Goal: Task Accomplishment & Management: Use online tool/utility

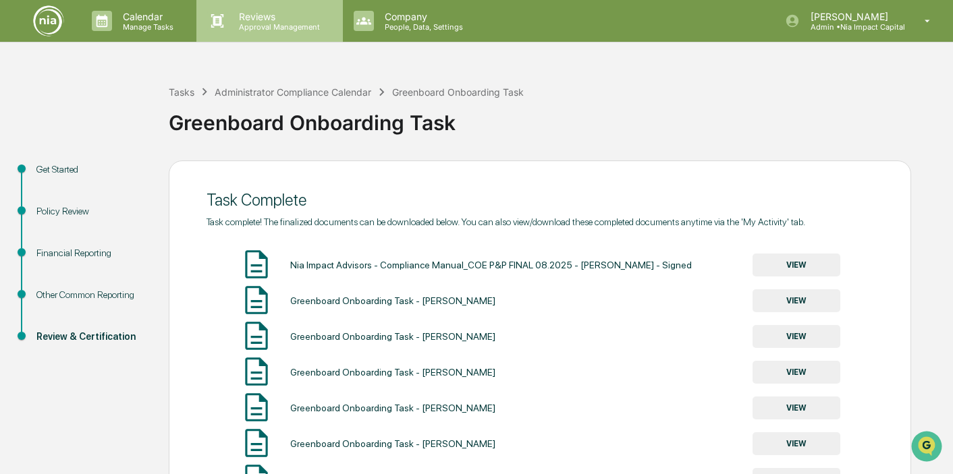
click at [272, 25] on p "Approval Management" at bounding box center [277, 26] width 99 height 9
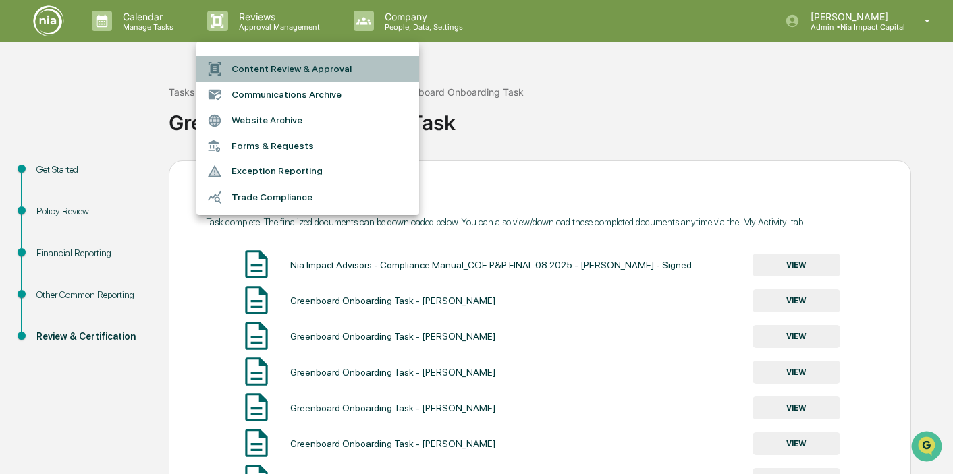
click at [283, 65] on li "Content Review & Approval" at bounding box center [307, 69] width 223 height 26
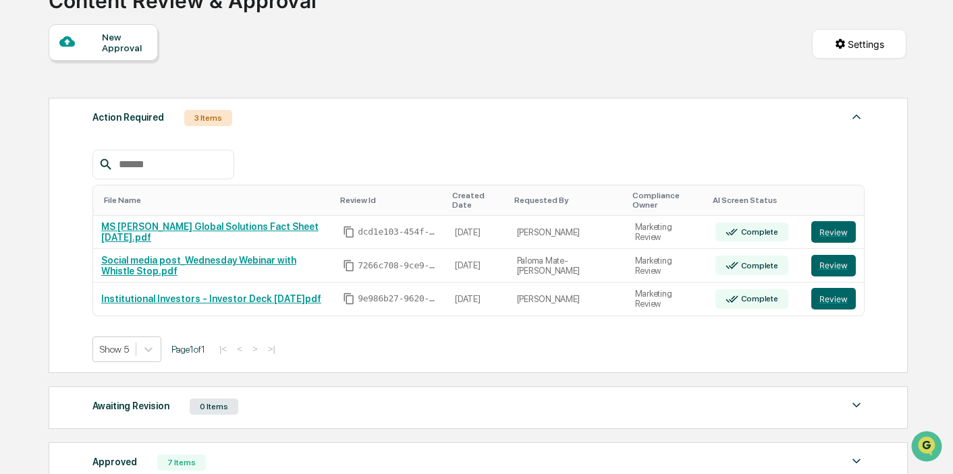
scroll to position [115, 0]
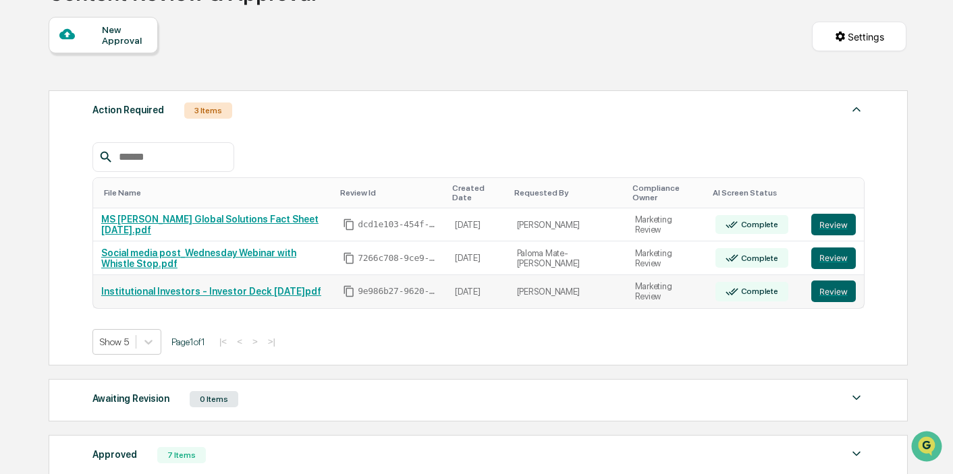
click at [265, 292] on link "Institutional Investors - Investor Deck [DATE]pdf" at bounding box center [211, 291] width 220 height 11
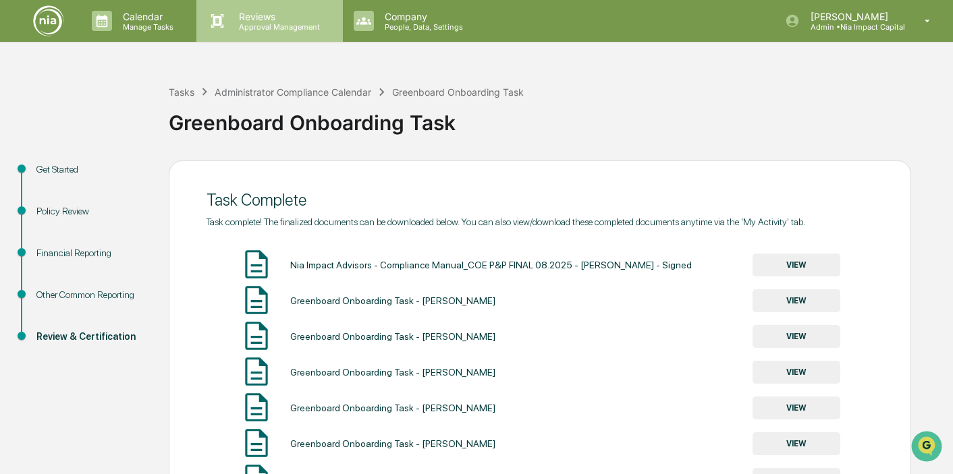
click at [264, 21] on p "Reviews" at bounding box center [277, 16] width 99 height 11
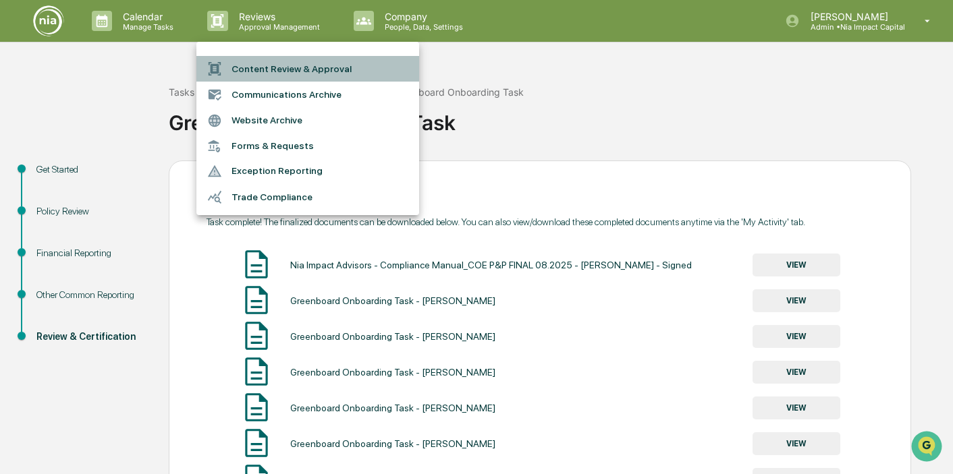
click at [304, 70] on li "Content Review & Approval" at bounding box center [307, 69] width 223 height 26
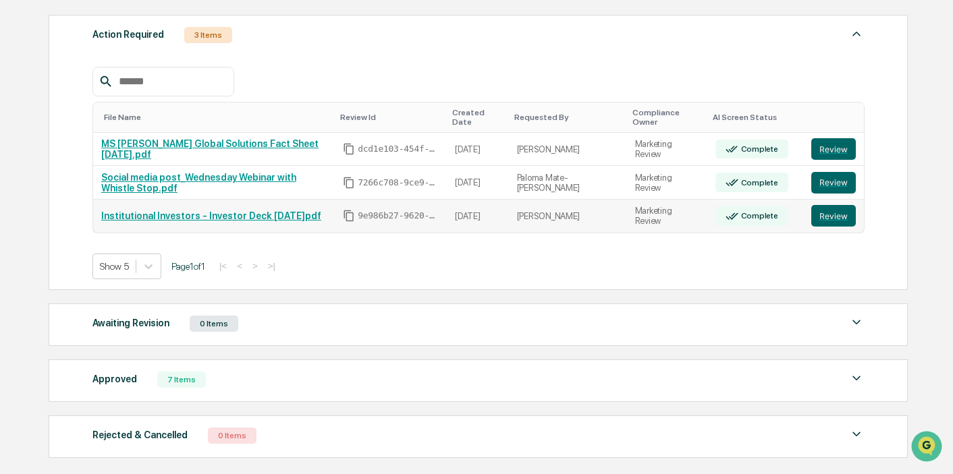
scroll to position [194, 0]
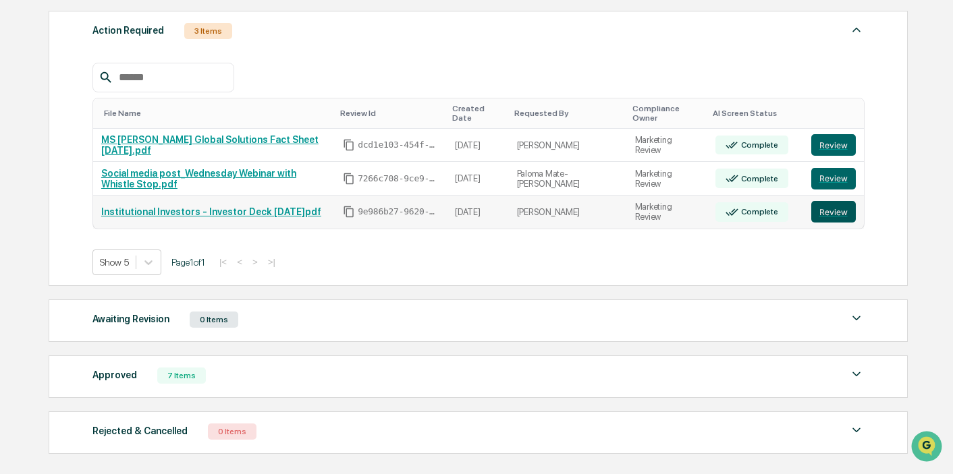
click at [836, 213] on button "Review" at bounding box center [833, 212] width 45 height 22
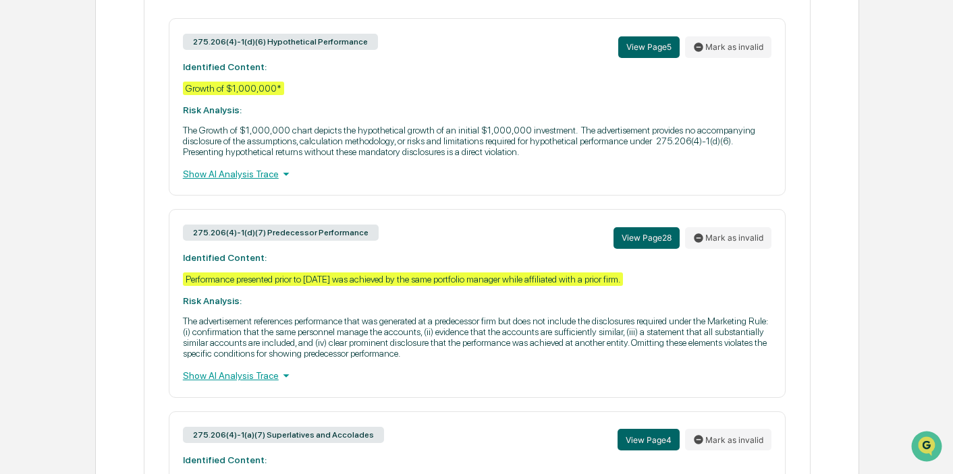
scroll to position [590, 0]
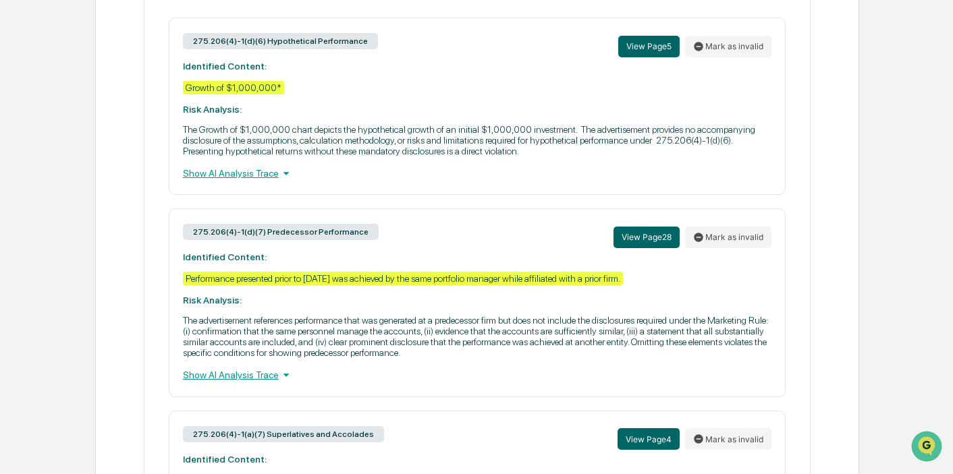
click at [289, 175] on icon at bounding box center [286, 173] width 6 height 3
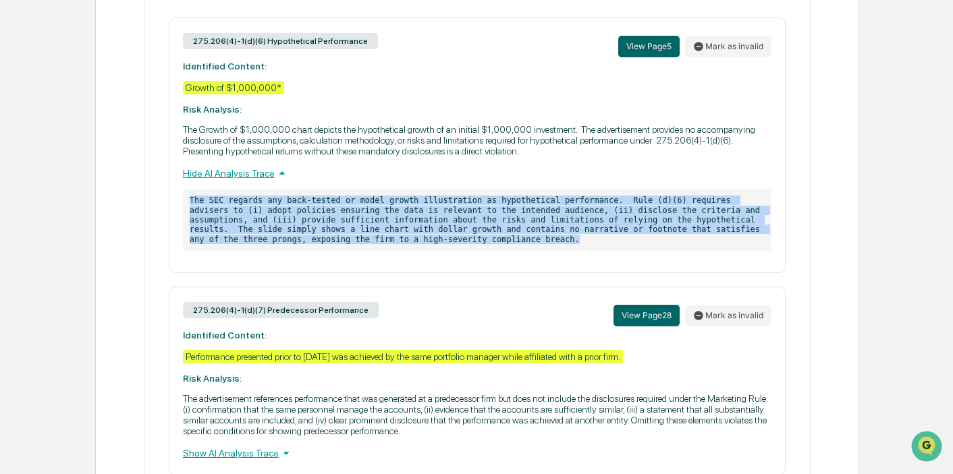
drag, startPoint x: 190, startPoint y: 204, endPoint x: 620, endPoint y: 258, distance: 433.3
click at [620, 258] on div "275.206(4)-1(d)(6) Hypothetical Performance View Page 5 Mark as invalid Identif…" at bounding box center [477, 146] width 617 height 256
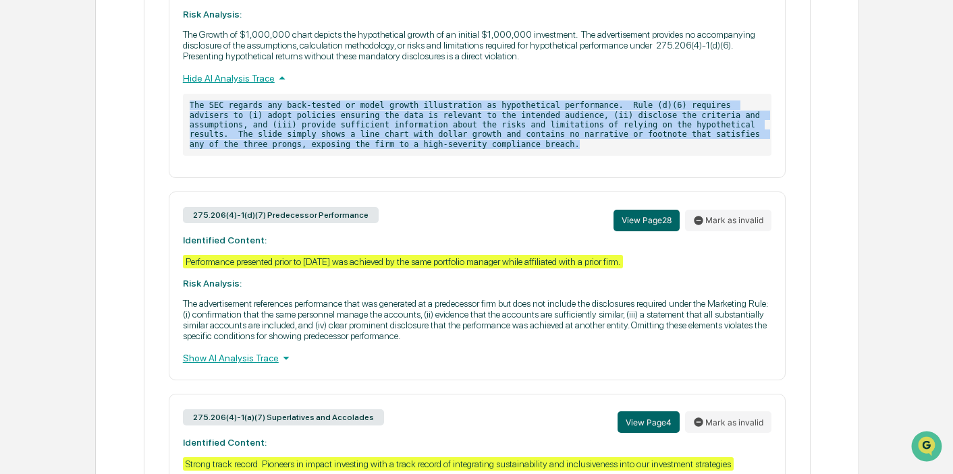
scroll to position [687, 0]
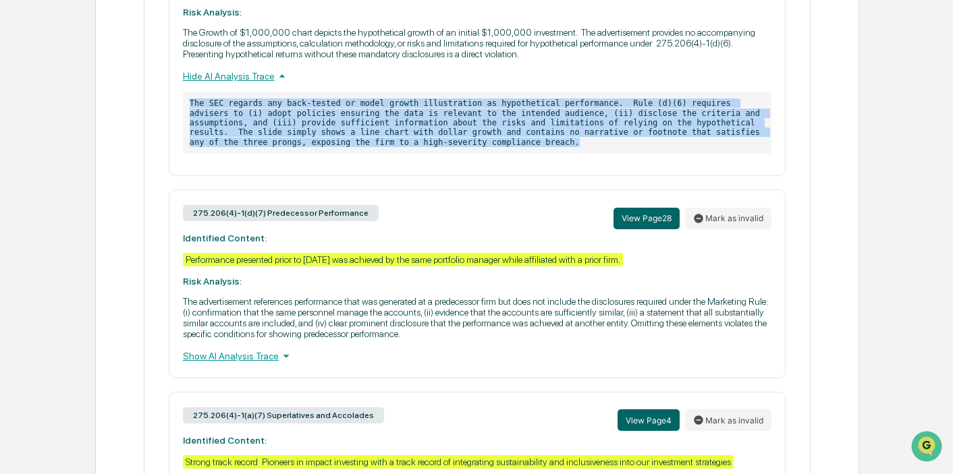
click at [284, 364] on icon at bounding box center [286, 356] width 15 height 15
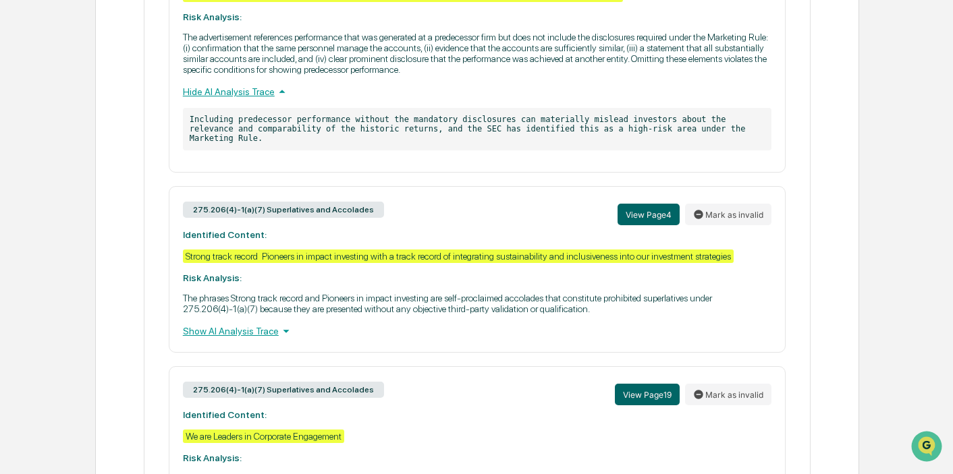
scroll to position [954, 0]
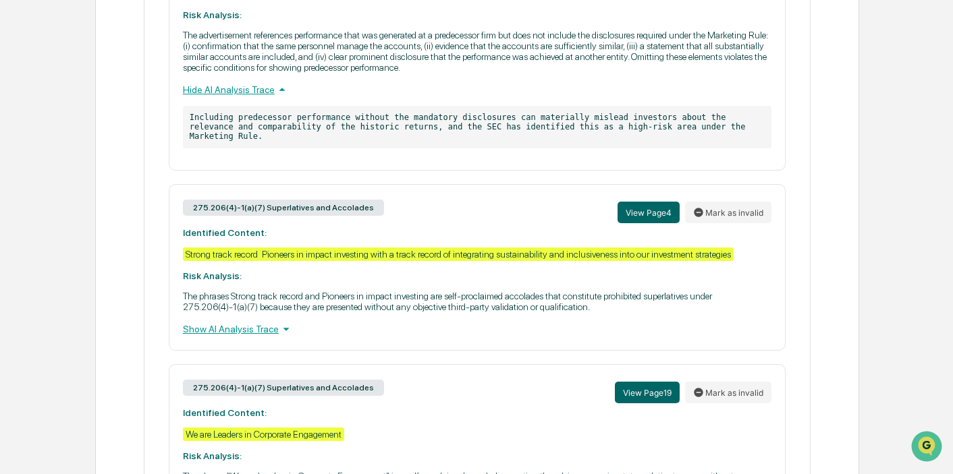
click at [279, 337] on div "Show AI Analysis Trace" at bounding box center [477, 329] width 588 height 15
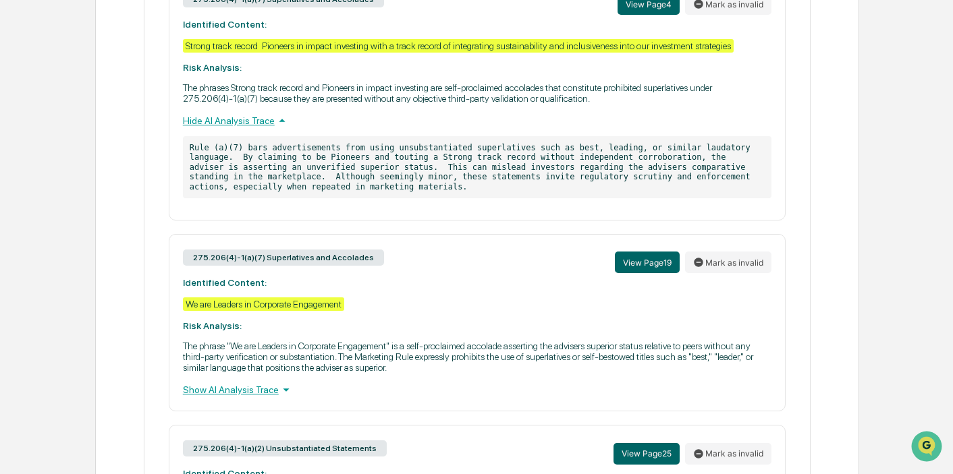
scroll to position [1167, 0]
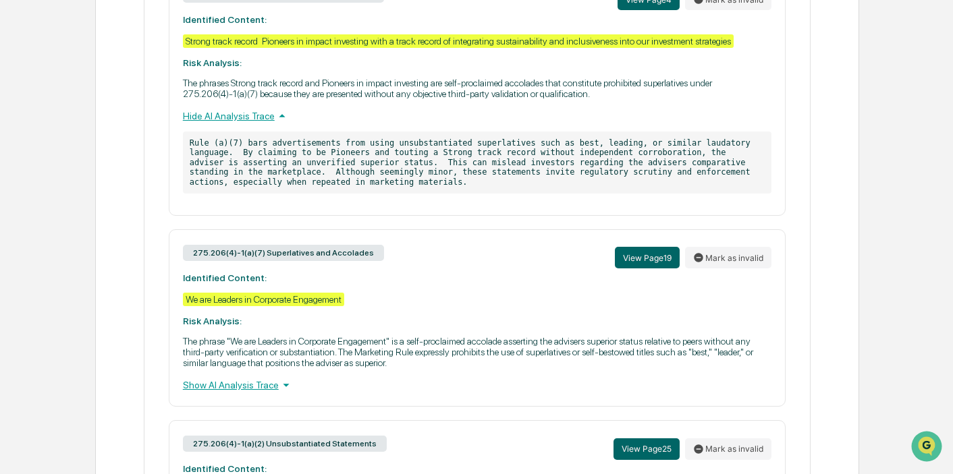
click at [282, 393] on div "Show AI Analysis Trace" at bounding box center [477, 385] width 588 height 15
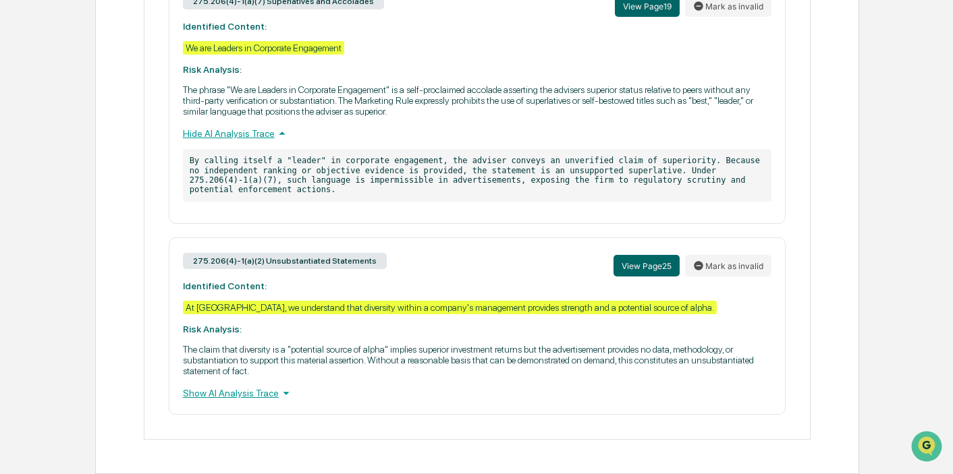
scroll to position [1445, 0]
click at [290, 396] on icon at bounding box center [286, 393] width 15 height 15
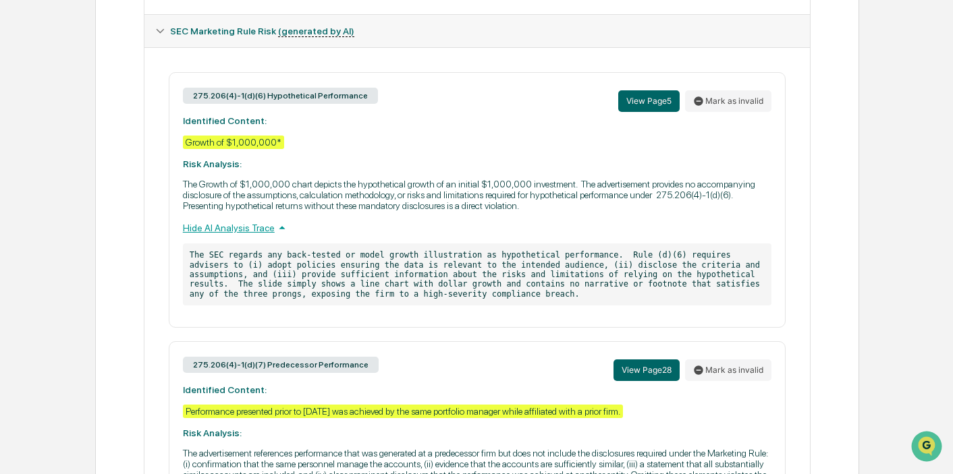
scroll to position [533, 0]
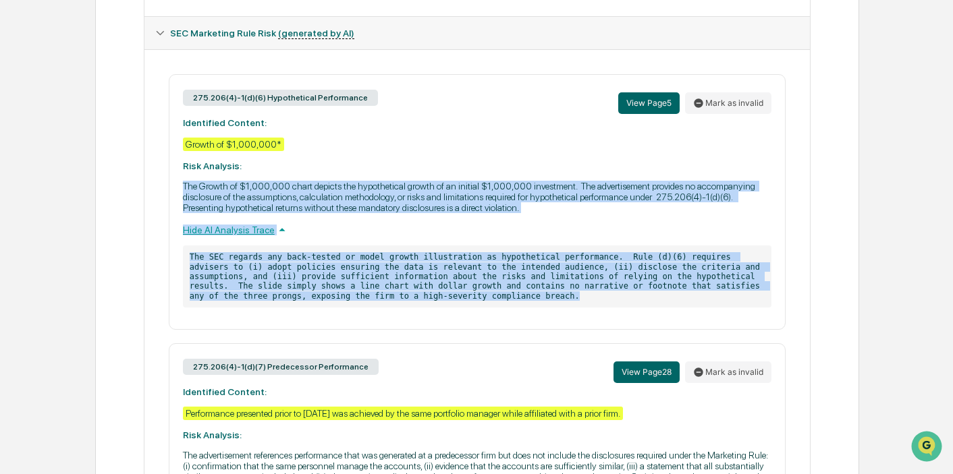
drag, startPoint x: 185, startPoint y: 188, endPoint x: 739, endPoint y: 309, distance: 567.2
click at [739, 309] on div "275.206(4)-1(d)(6) Hypothetical Performance View Page 5 Mark as invalid Identif…" at bounding box center [477, 202] width 617 height 256
copy div "The Growth of $1,000,000 chart depicts the hypothetical growth of an initial $1…"
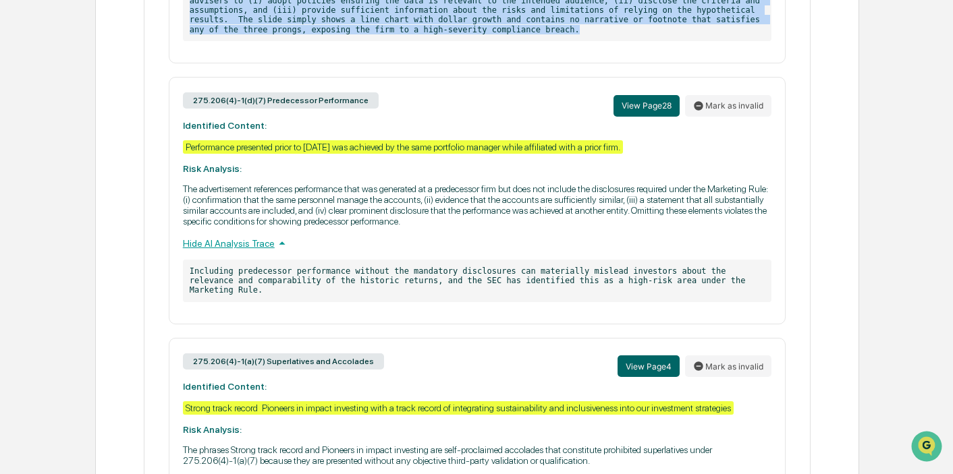
scroll to position [806, 0]
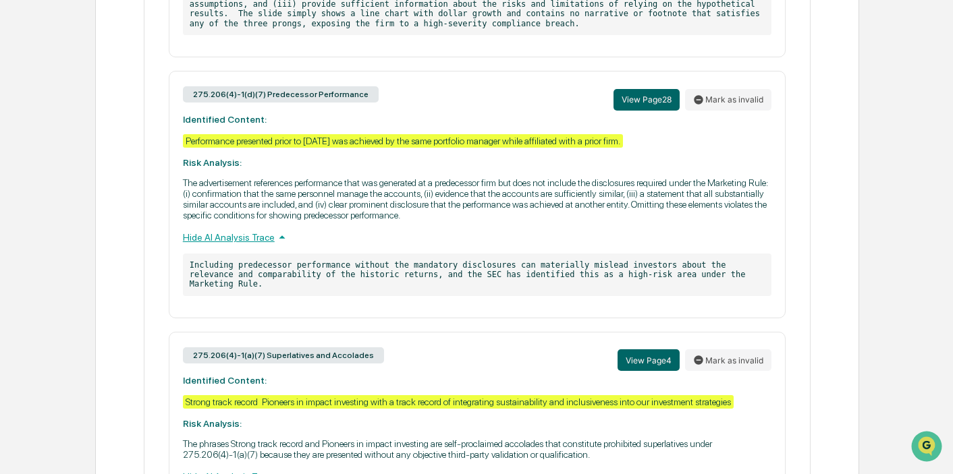
click at [182, 154] on div "275.206(4)-1(d)(7) Predecessor Performance View Page 28 Mark as invalid Identif…" at bounding box center [477, 194] width 617 height 247
drag, startPoint x: 184, startPoint y: 140, endPoint x: 310, endPoint y: 184, distance: 133.0
click at [310, 184] on div "275.206(4)-1(d)(7) Predecessor Performance View Page 28 Mark as invalid Identif…" at bounding box center [477, 194] width 617 height 247
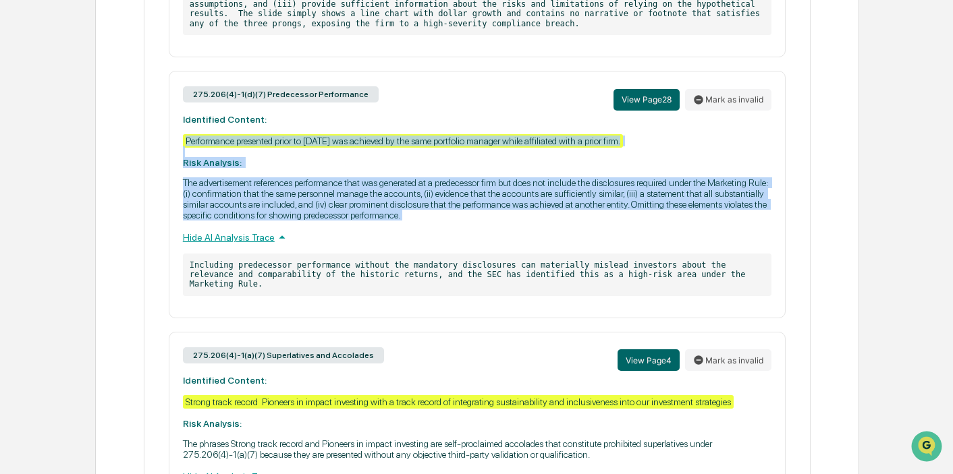
drag, startPoint x: 179, startPoint y: 144, endPoint x: 718, endPoint y: 229, distance: 545.9
click at [718, 229] on div "275.206(4)-1(d)(7) Predecessor Performance View Page 28 Mark as invalid Identif…" at bounding box center [477, 194] width 617 height 247
copy div "Performance presented prior to February 7, 2017 was achieved by the same portfo…"
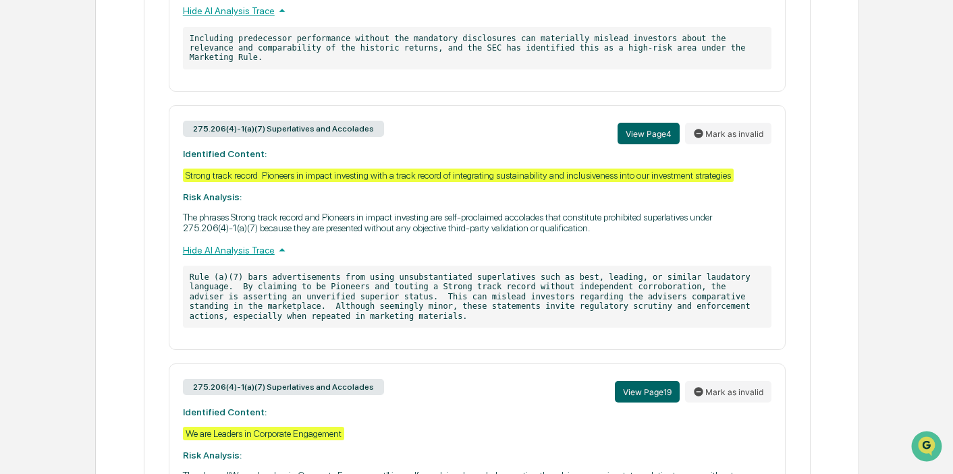
scroll to position [1034, 0]
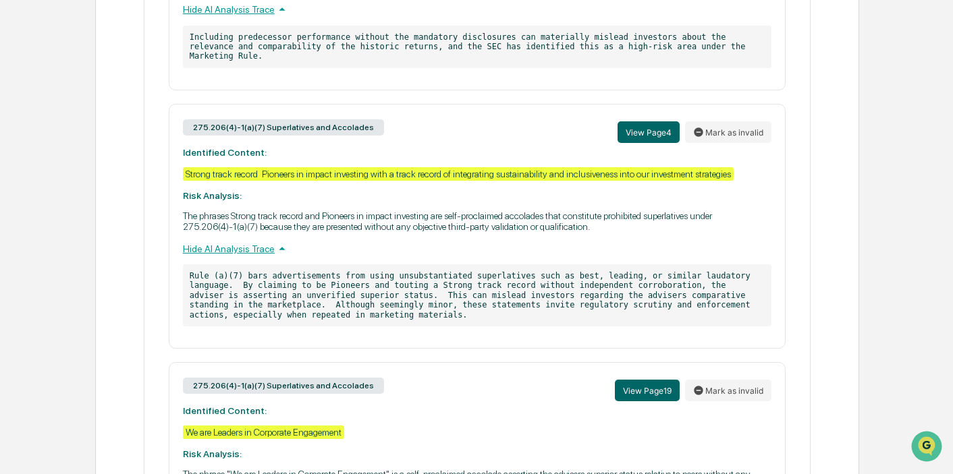
click at [189, 175] on div "275.206(4)-1(a)(7) Superlatives and Accolades View Page 4 Mark as invalid Ident…" at bounding box center [477, 226] width 617 height 245
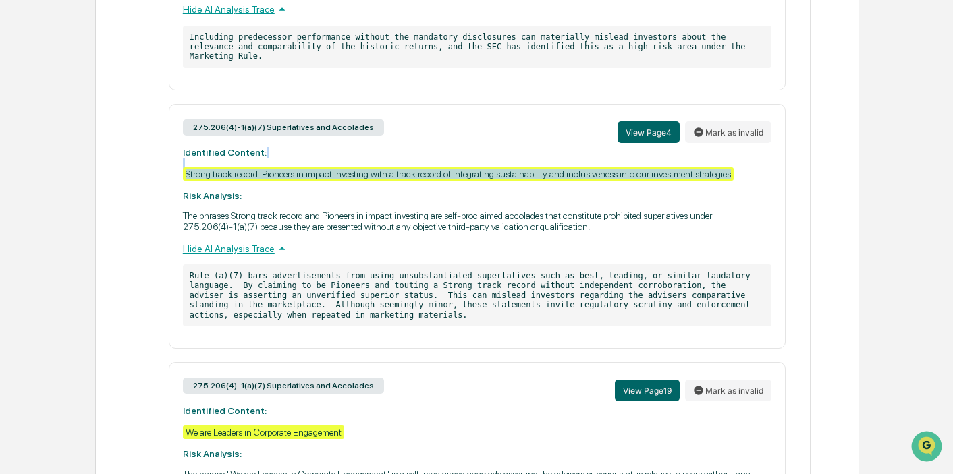
drag, startPoint x: 180, startPoint y: 174, endPoint x: 265, endPoint y: 193, distance: 87.8
click at [265, 193] on div "275.206(4)-1(a)(7) Superlatives and Accolades View Page 4 Mark as invalid Ident…" at bounding box center [477, 226] width 617 height 245
copy div "Strong track record Pioneers in impact investing with a track record of integra…"
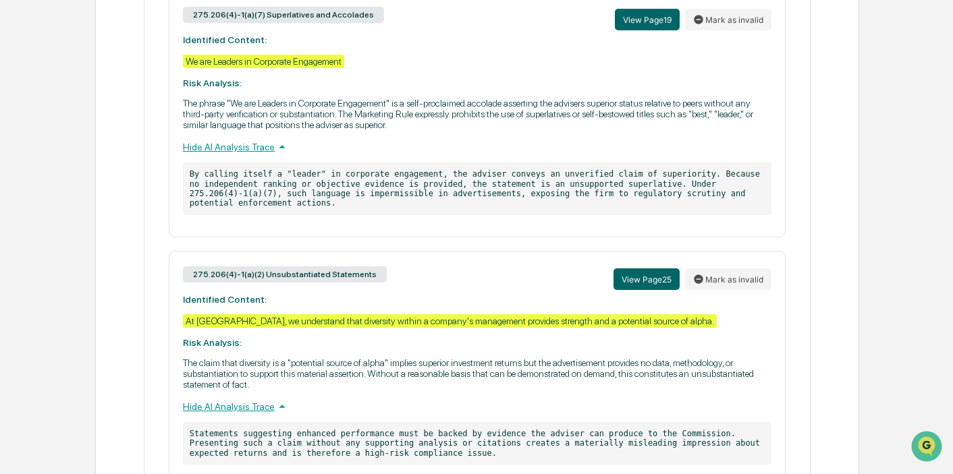
scroll to position [1404, 0]
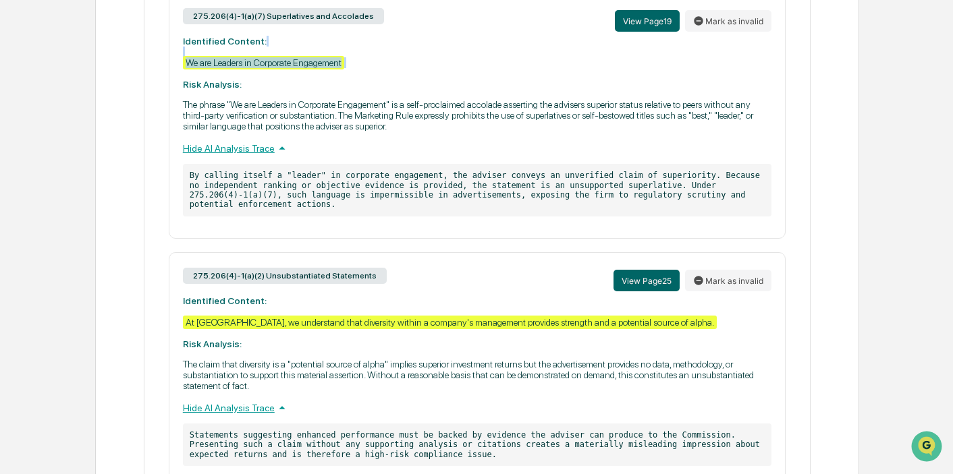
drag, startPoint x: 179, startPoint y: 78, endPoint x: 339, endPoint y: 94, distance: 160.8
click at [339, 94] on div "275.206(4)-1(a)(7) Superlatives and Accolades View Page 19 Mark as invalid Iden…" at bounding box center [477, 116] width 617 height 246
copy div "We are Leaders in Corporate Engagement"
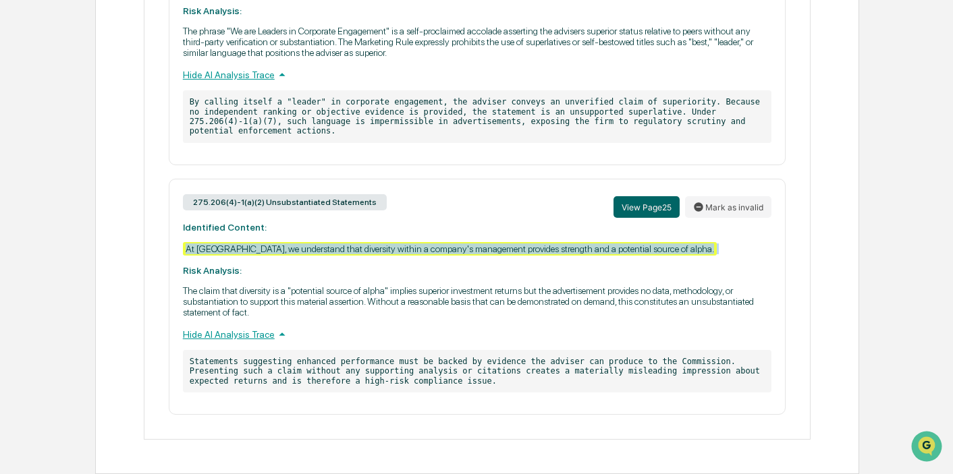
drag, startPoint x: 182, startPoint y: 246, endPoint x: 640, endPoint y: 258, distance: 458.4
click at [640, 258] on div "275.206(4)-1(a)(2) Unsubstantiated Statements View Page 25 Mark as invalid Iden…" at bounding box center [477, 297] width 617 height 236
copy div "At Nia, we understand that diversity within a company's management provides str…"
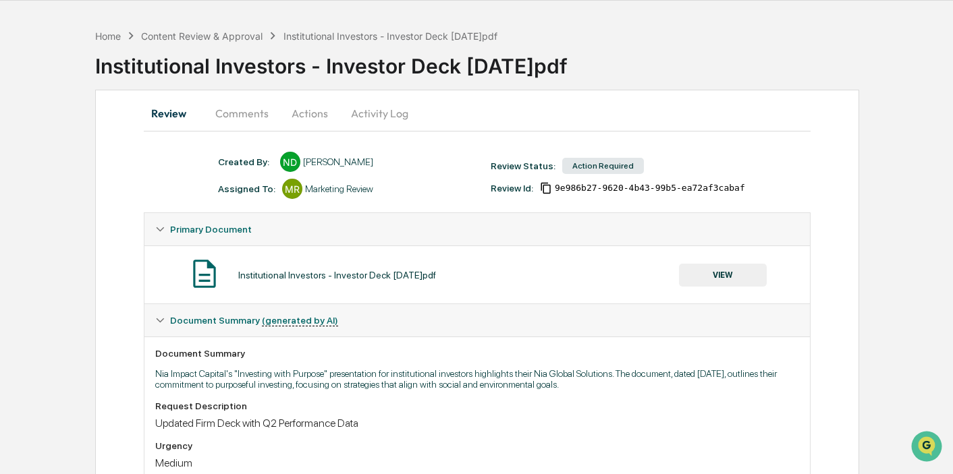
scroll to position [66, 0]
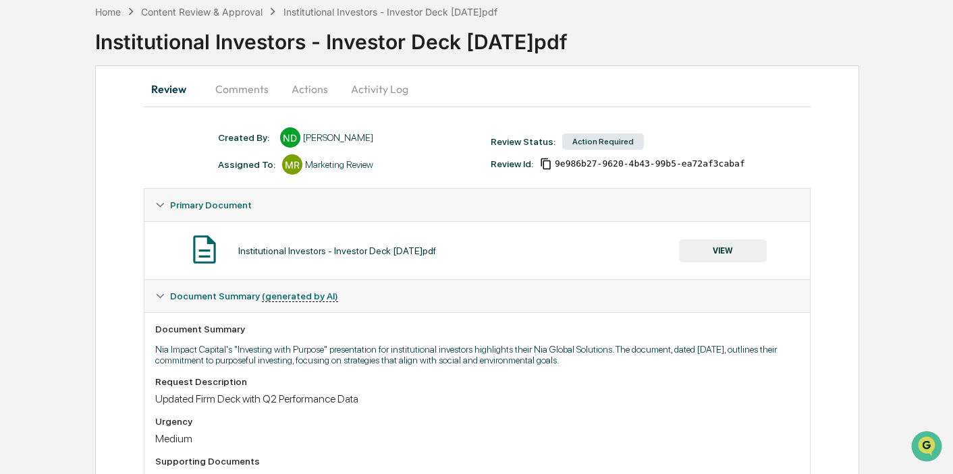
click at [311, 87] on button "Actions" at bounding box center [309, 89] width 61 height 32
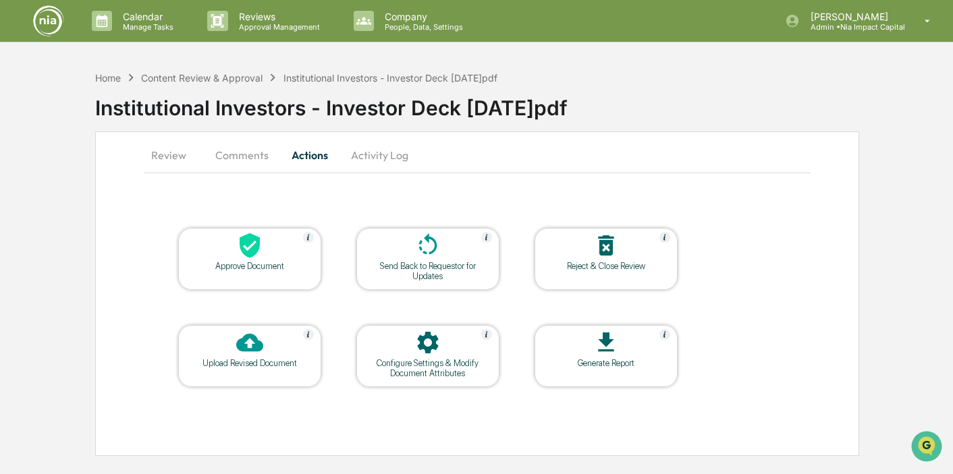
scroll to position [0, 0]
click at [435, 248] on icon at bounding box center [428, 244] width 18 height 22
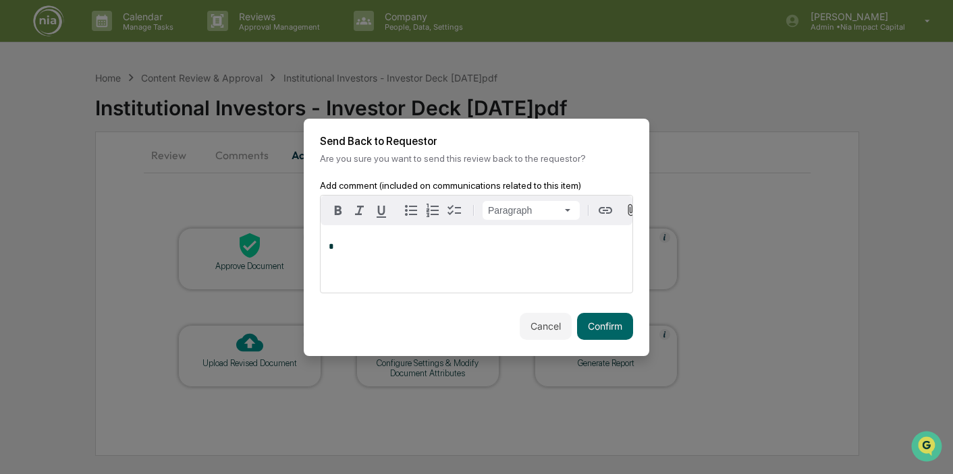
scroll to position [0, 13]
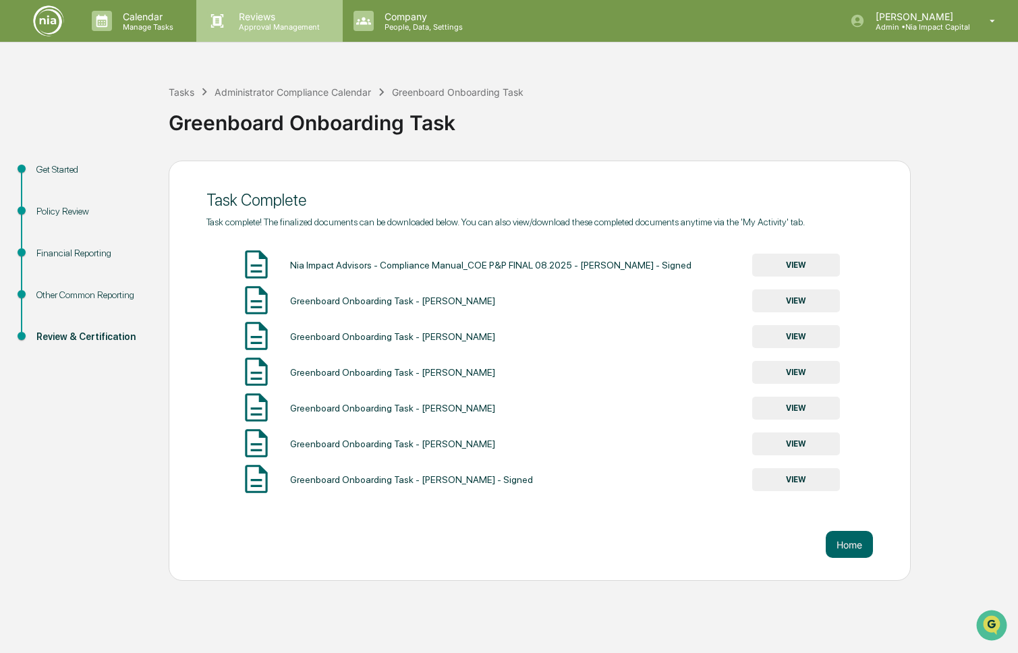
click at [269, 22] on p "Approval Management" at bounding box center [277, 26] width 99 height 9
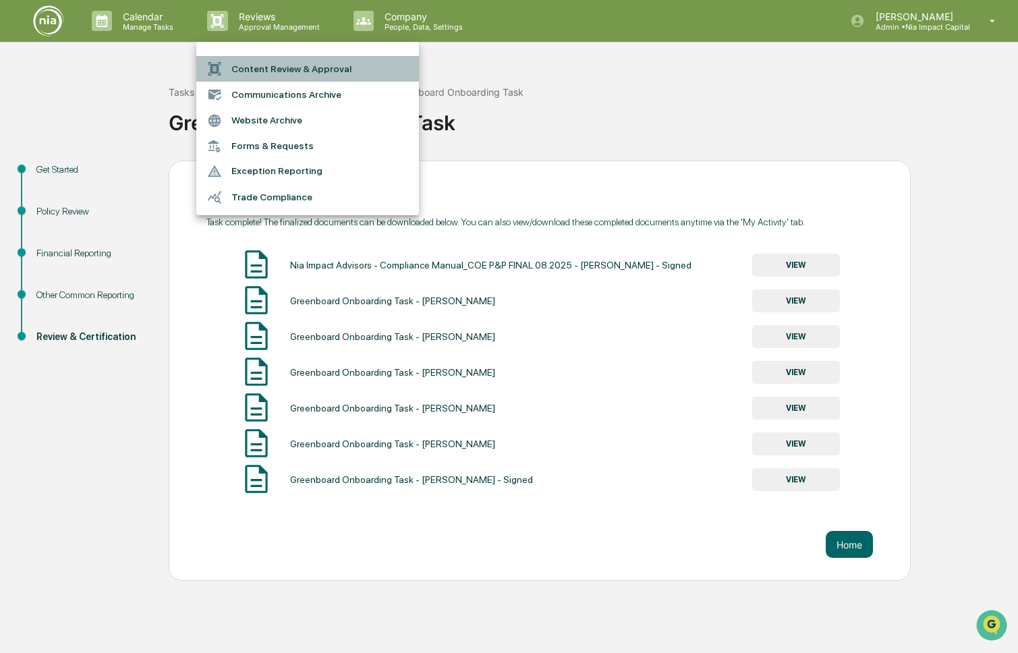
click at [328, 67] on li "Content Review & Approval" at bounding box center [307, 69] width 223 height 26
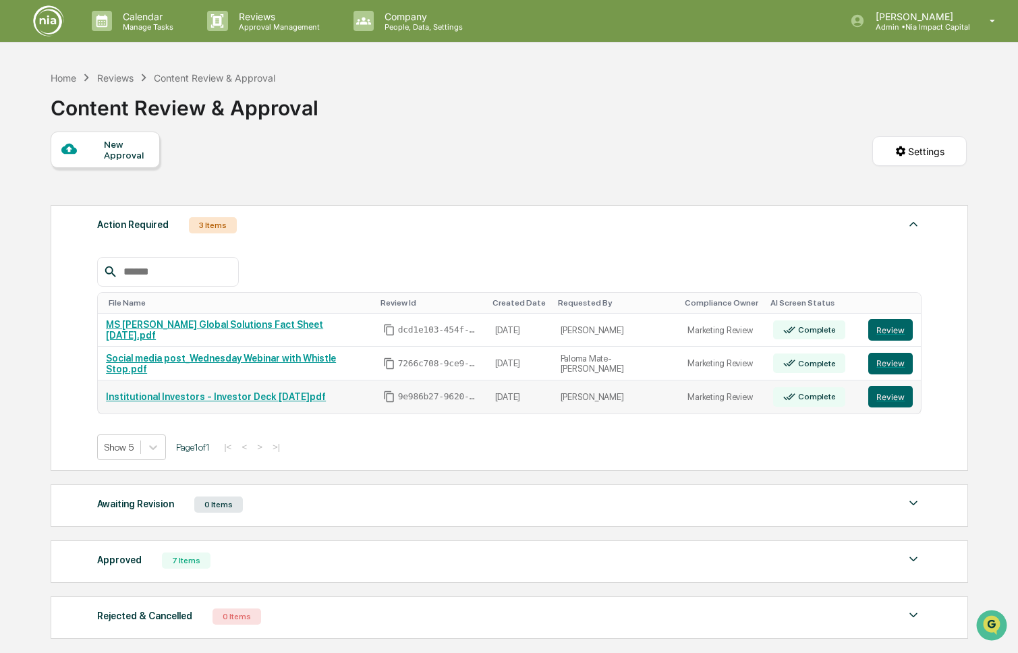
click at [323, 399] on link "Institutional Investors - Investor Deck [DATE]pdf" at bounding box center [216, 396] width 220 height 11
